Goal: Transaction & Acquisition: Purchase product/service

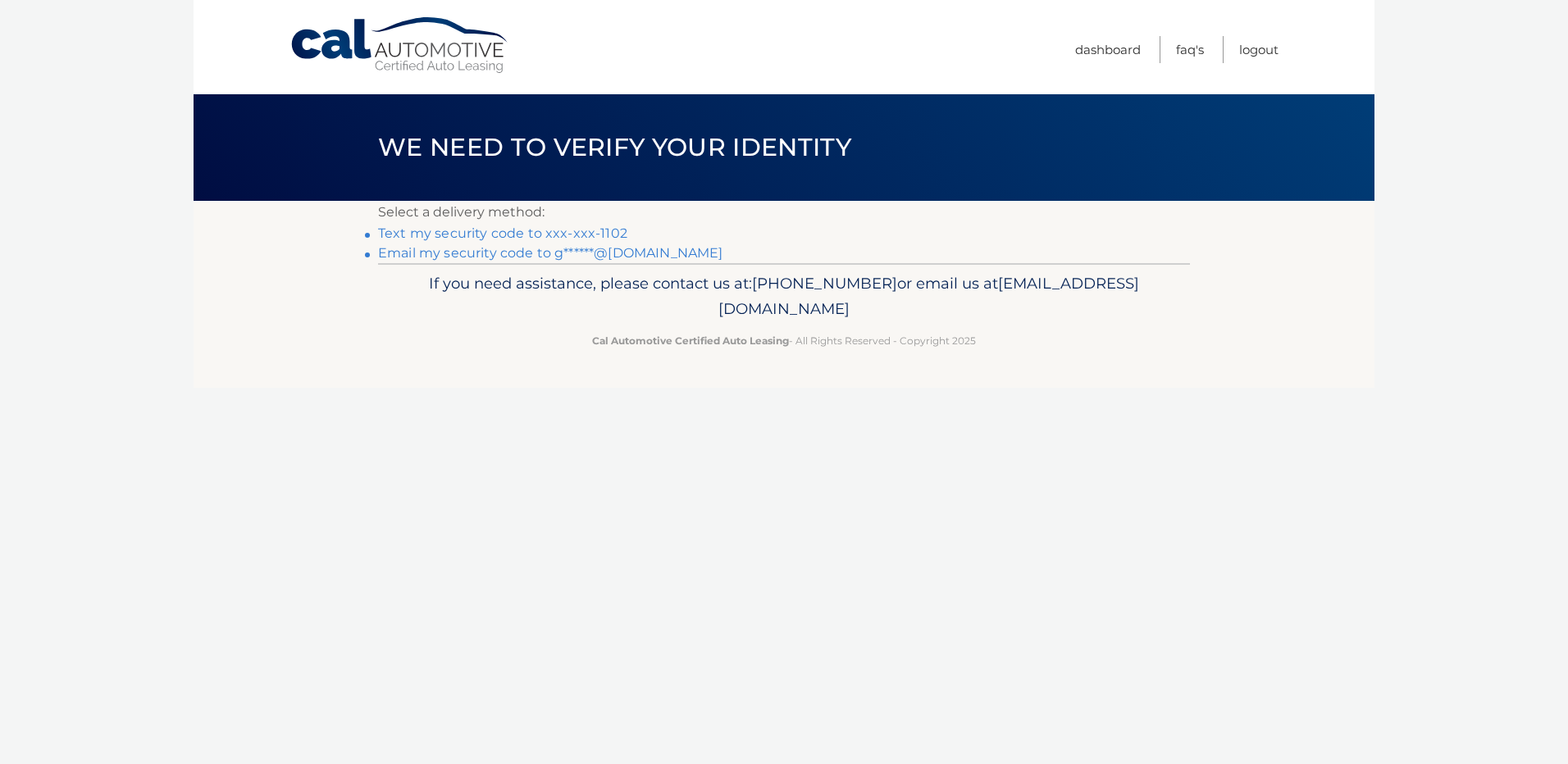
click at [568, 233] on link "Text my security code to xxx-xxx-1102" at bounding box center [503, 233] width 249 height 15
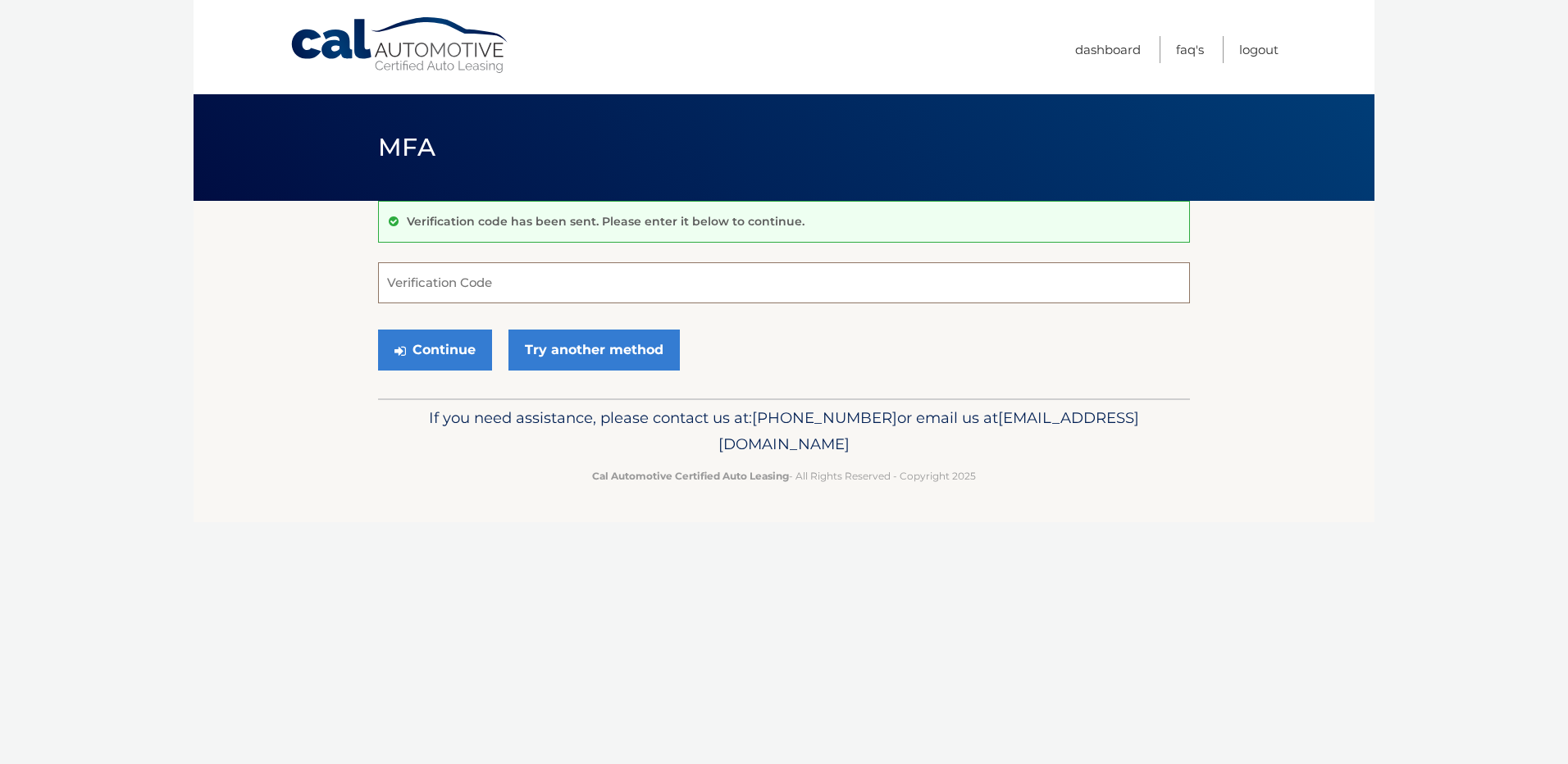
click at [452, 276] on input "Verification Code" at bounding box center [784, 282] width 812 height 41
type input "207275"
click at [439, 348] on button "Continue" at bounding box center [435, 349] width 114 height 41
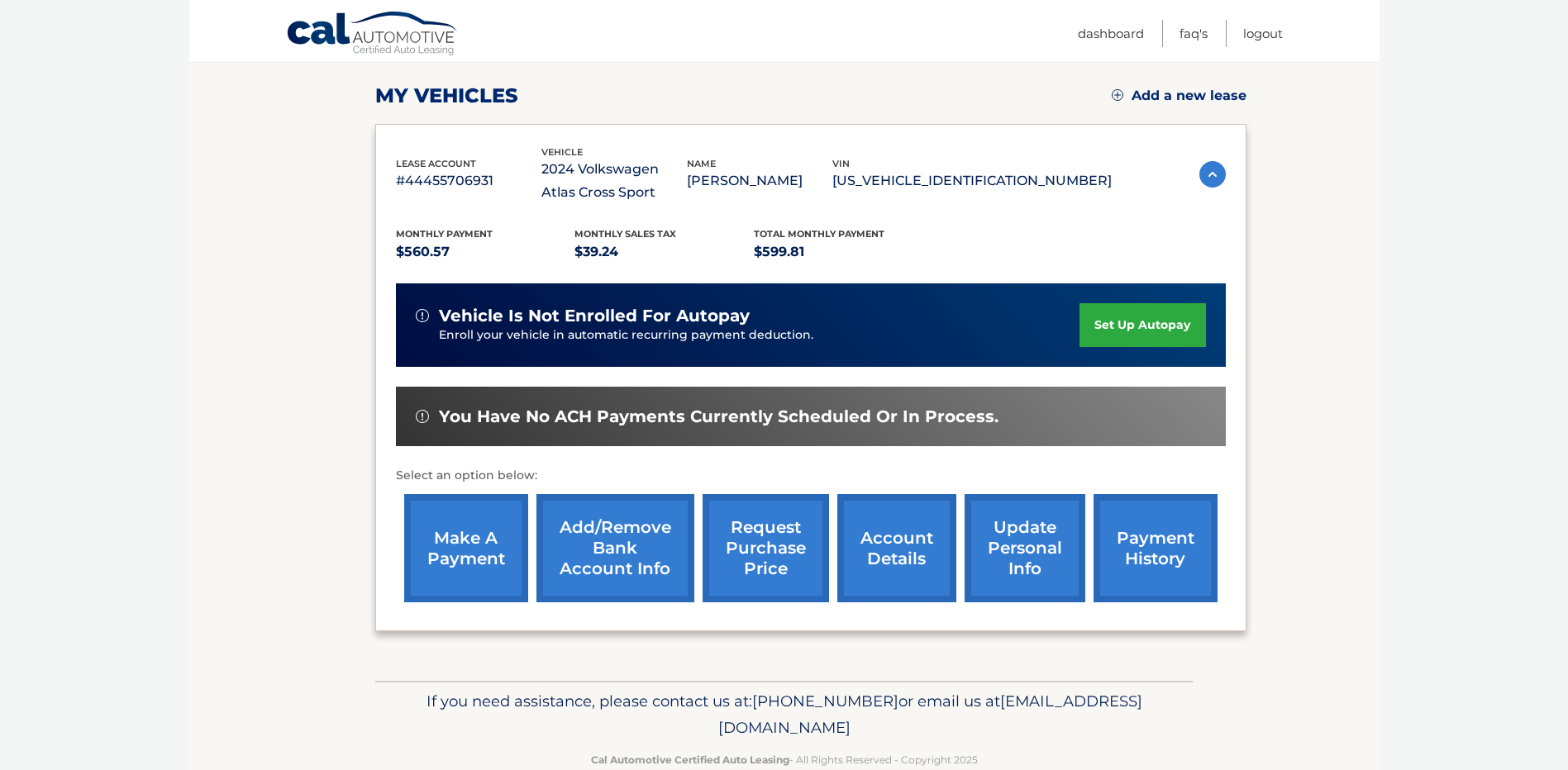
scroll to position [247, 0]
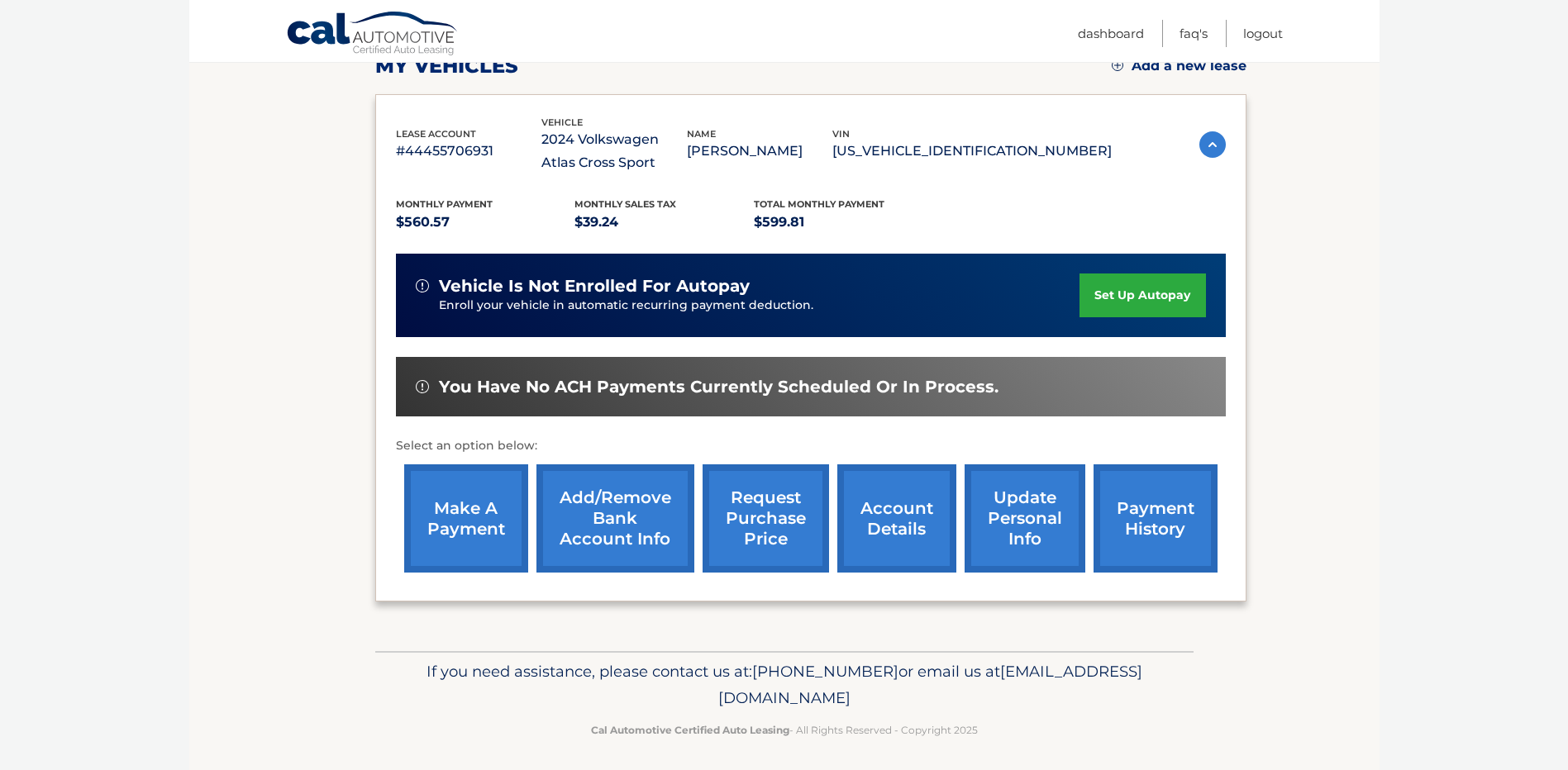
click at [448, 507] on link "make a payment" at bounding box center [466, 519] width 124 height 109
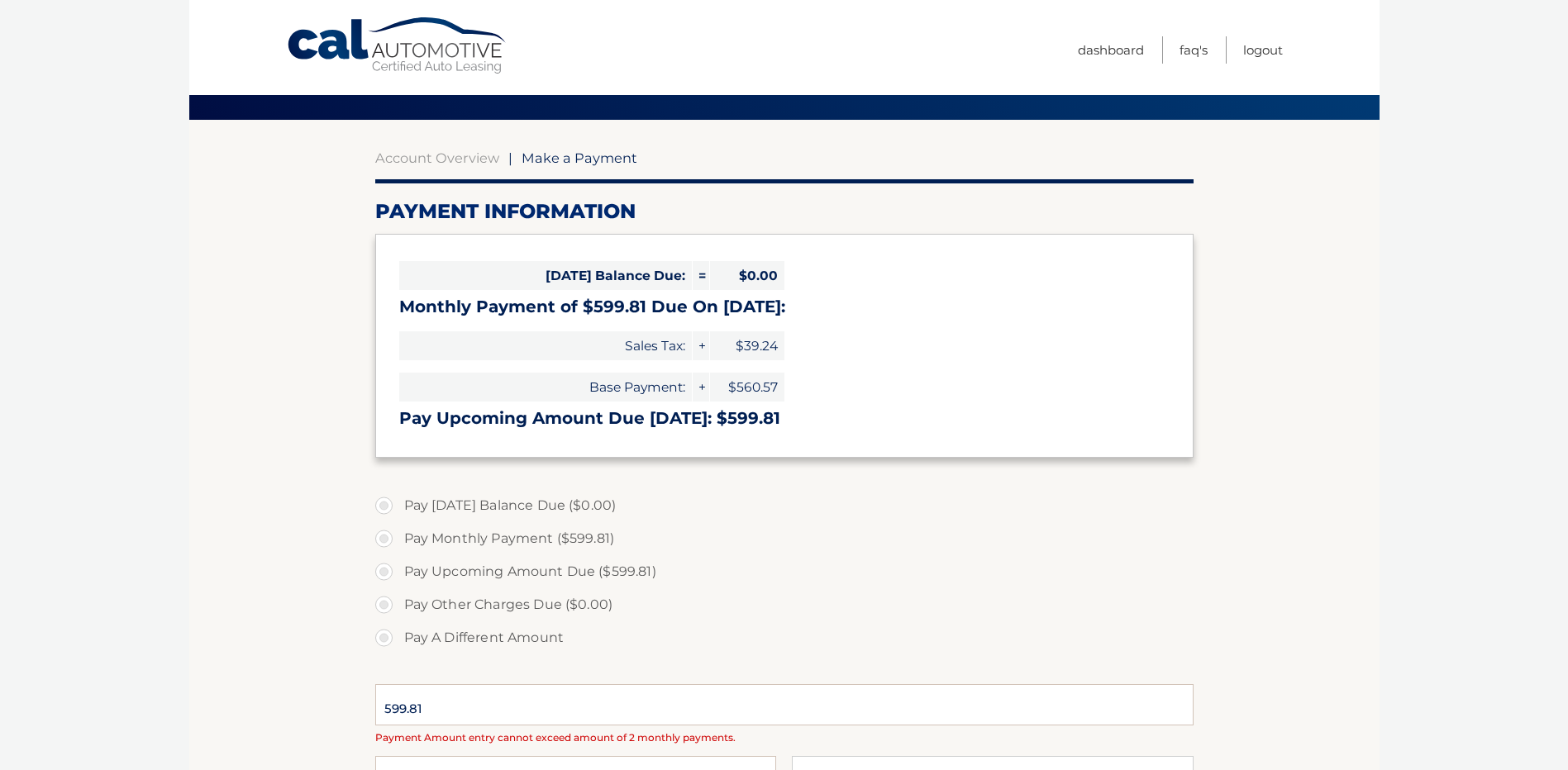
select select "NTE4MzFmNzgtMmUwMS00OTI4LWJiZDMtYTUzOGFlNTY3YjQ4"
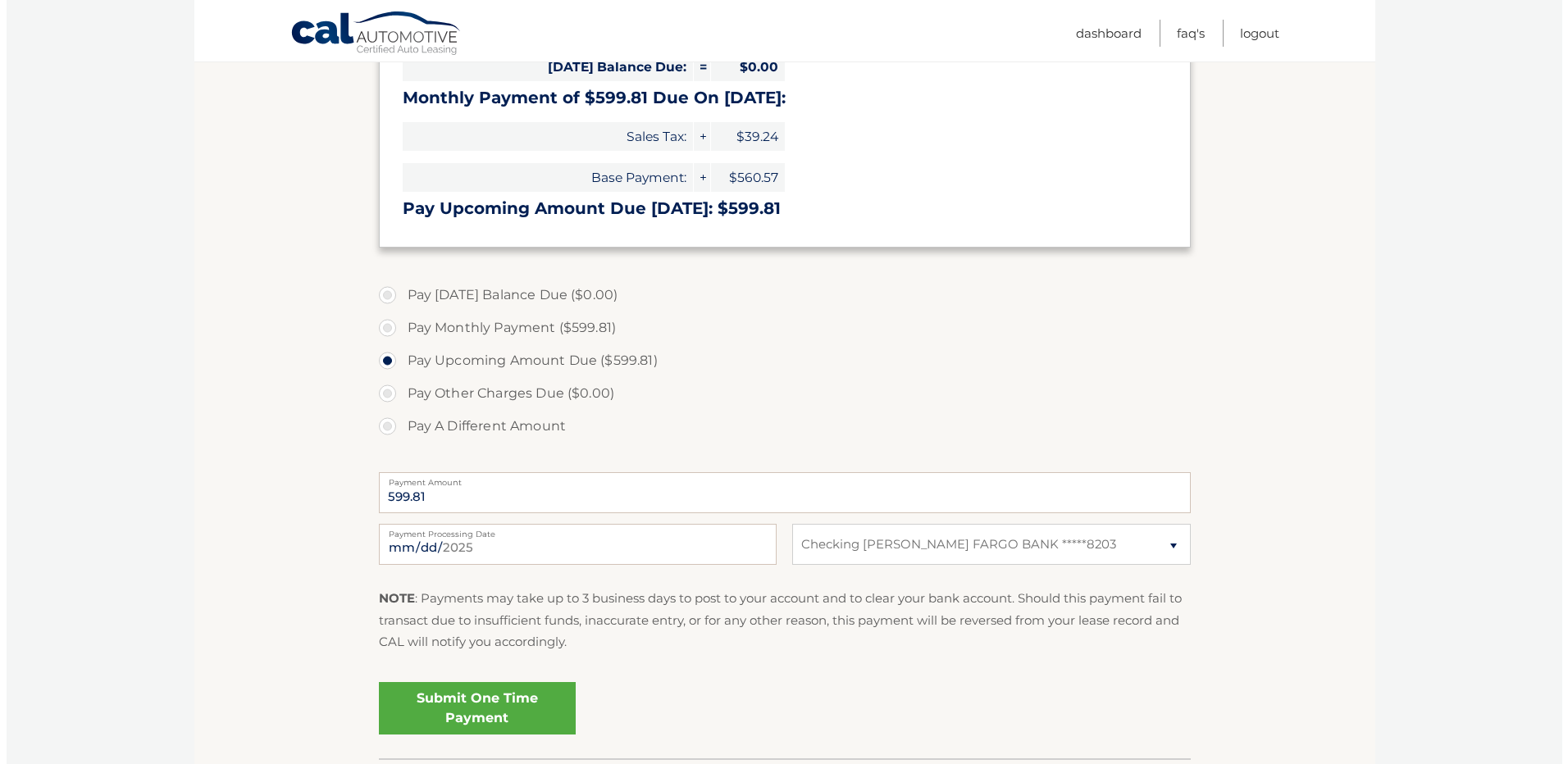
scroll to position [408, 0]
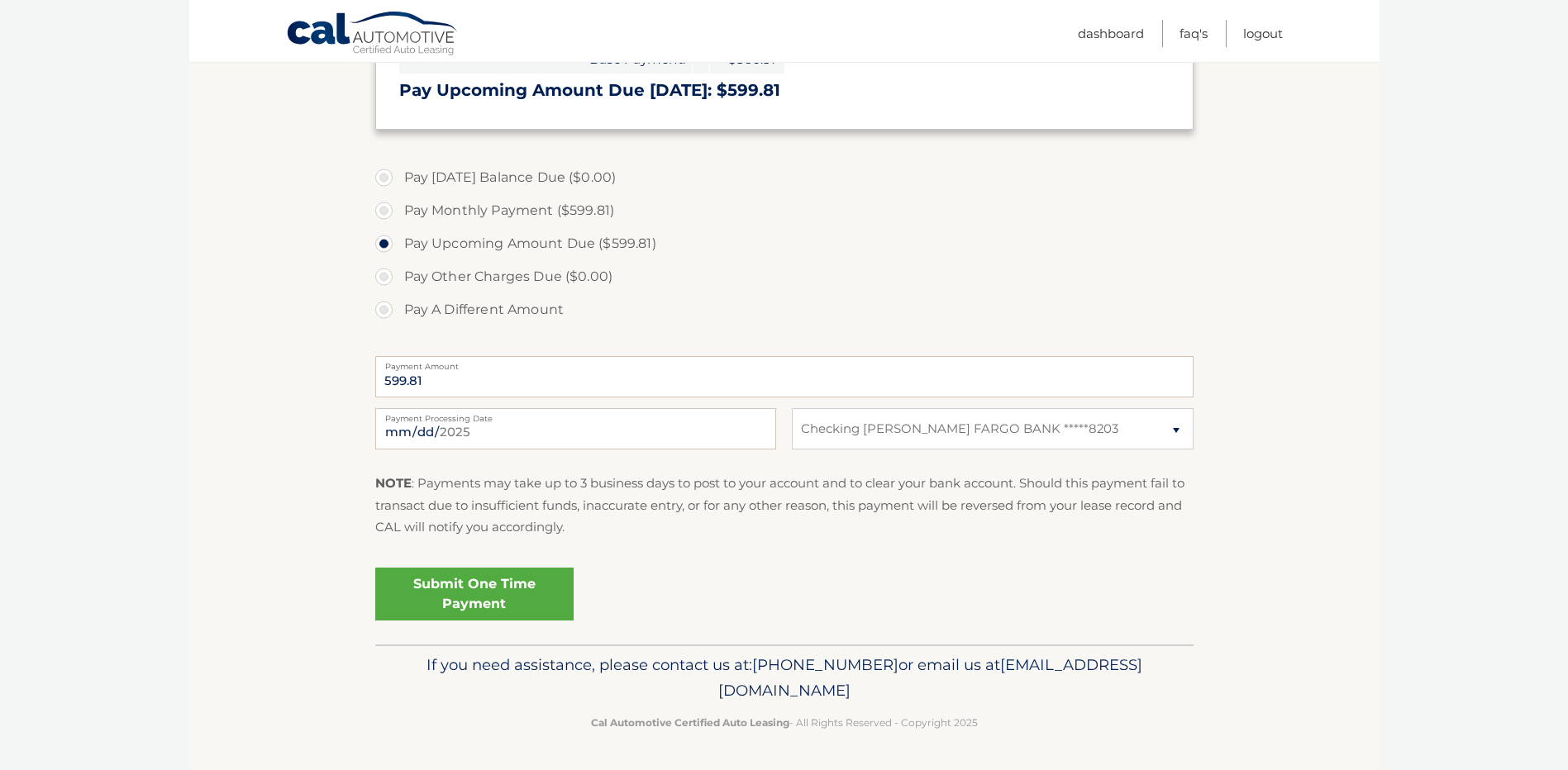
click at [537, 599] on link "Submit One Time Payment" at bounding box center [474, 595] width 198 height 53
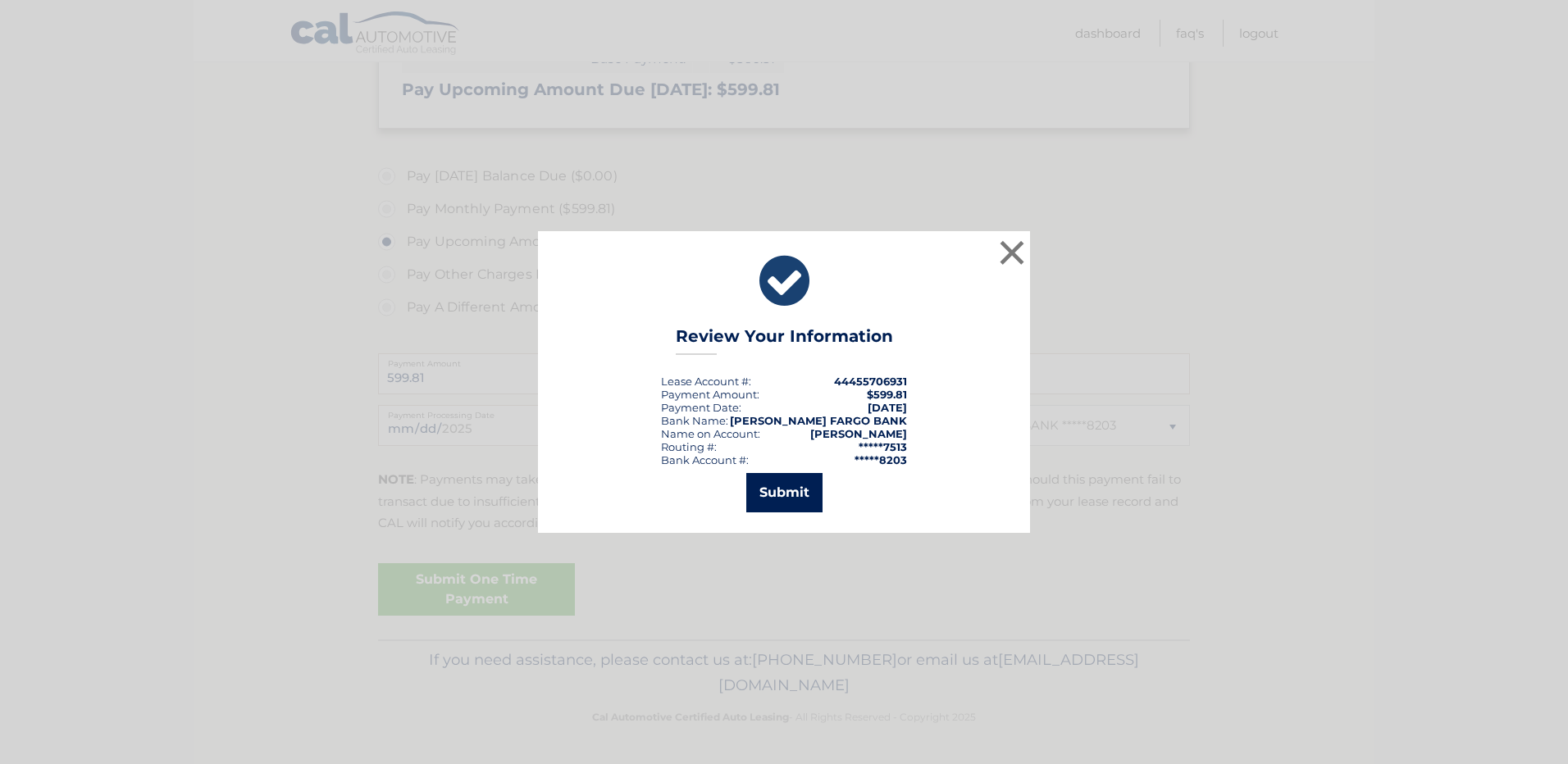
click at [793, 501] on button "Submit" at bounding box center [784, 493] width 77 height 40
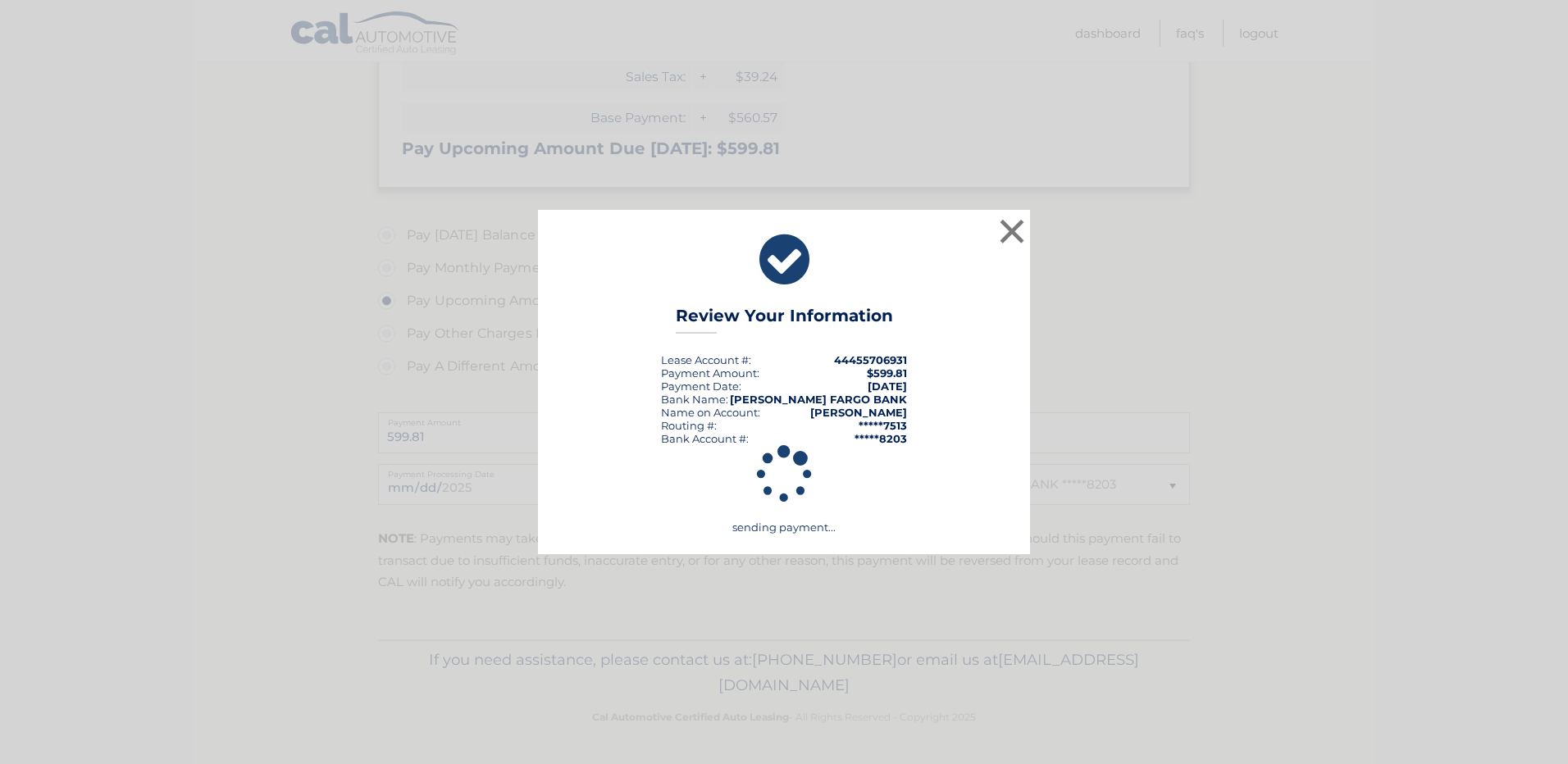
scroll to position [348, 0]
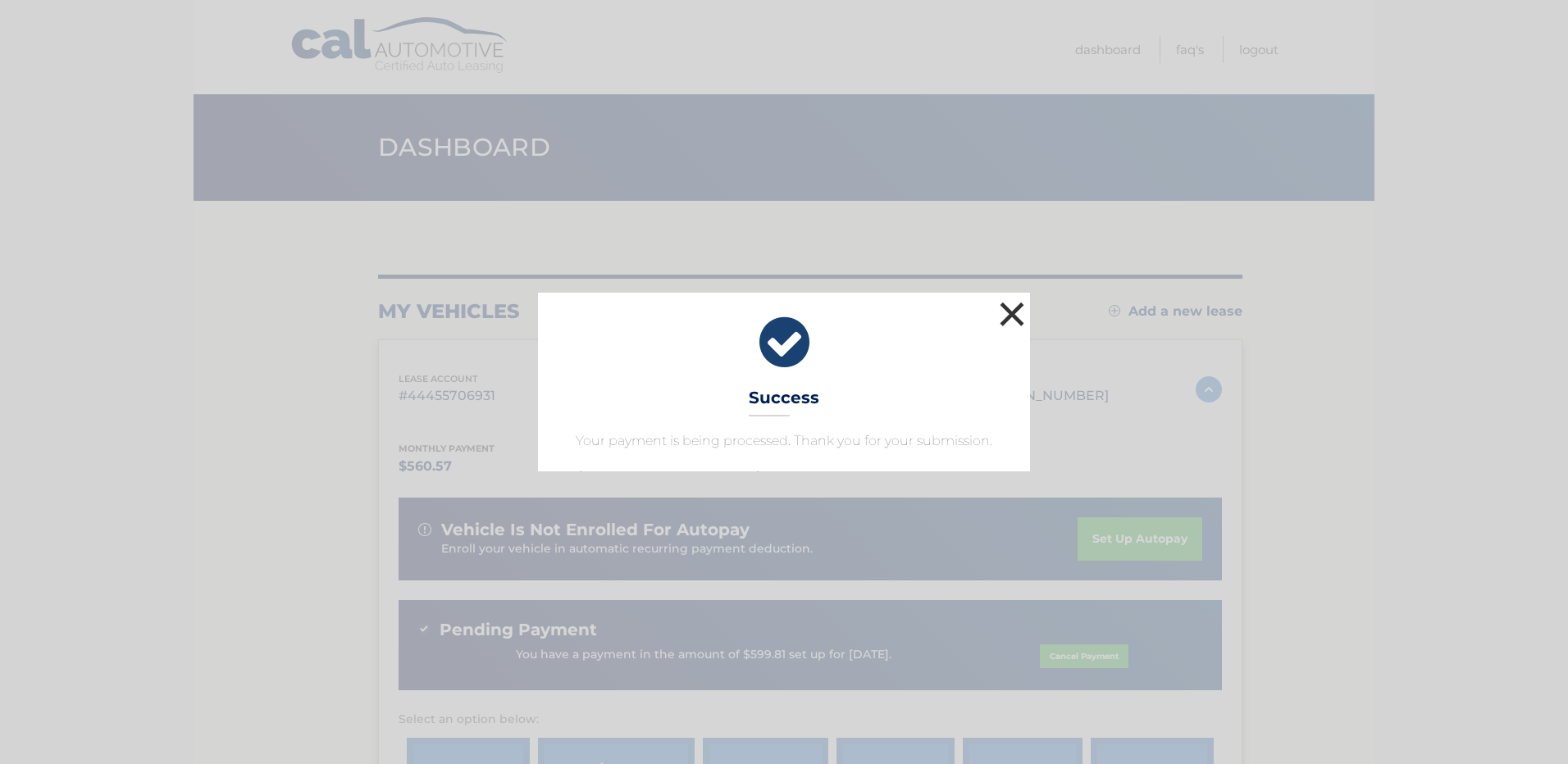
click at [1013, 314] on button "×" at bounding box center [1012, 314] width 33 height 33
